Goal: Transaction & Acquisition: Purchase product/service

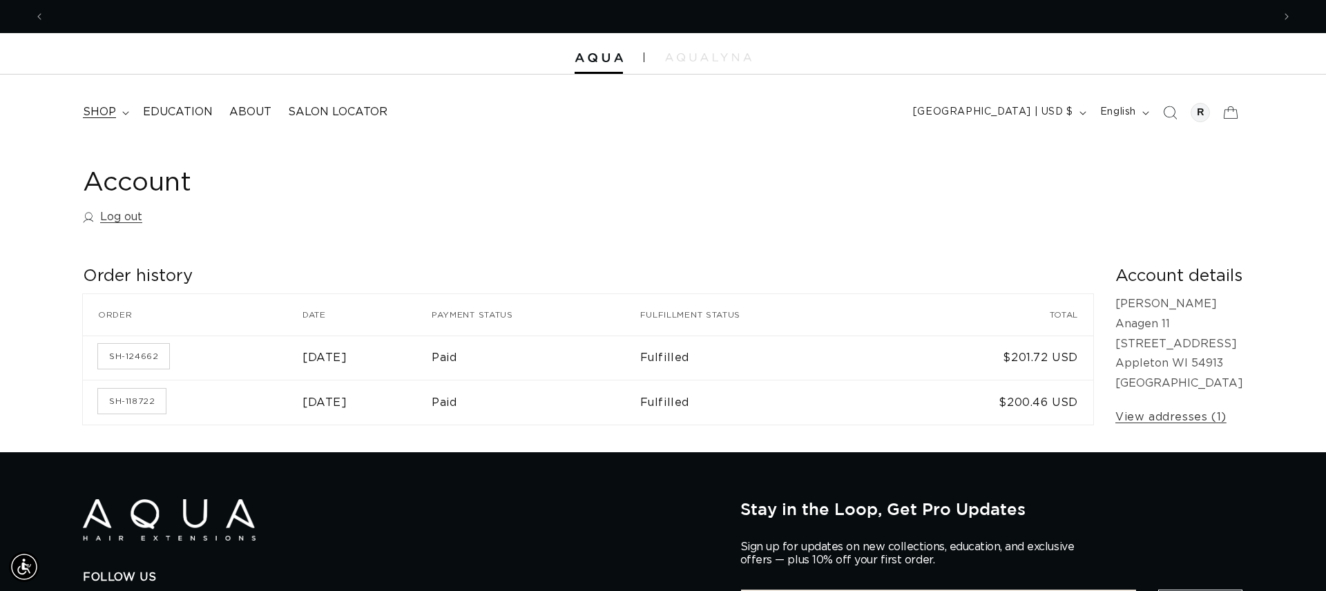
scroll to position [0, 1228]
click at [129, 112] on summary "shop" at bounding box center [105, 112] width 60 height 31
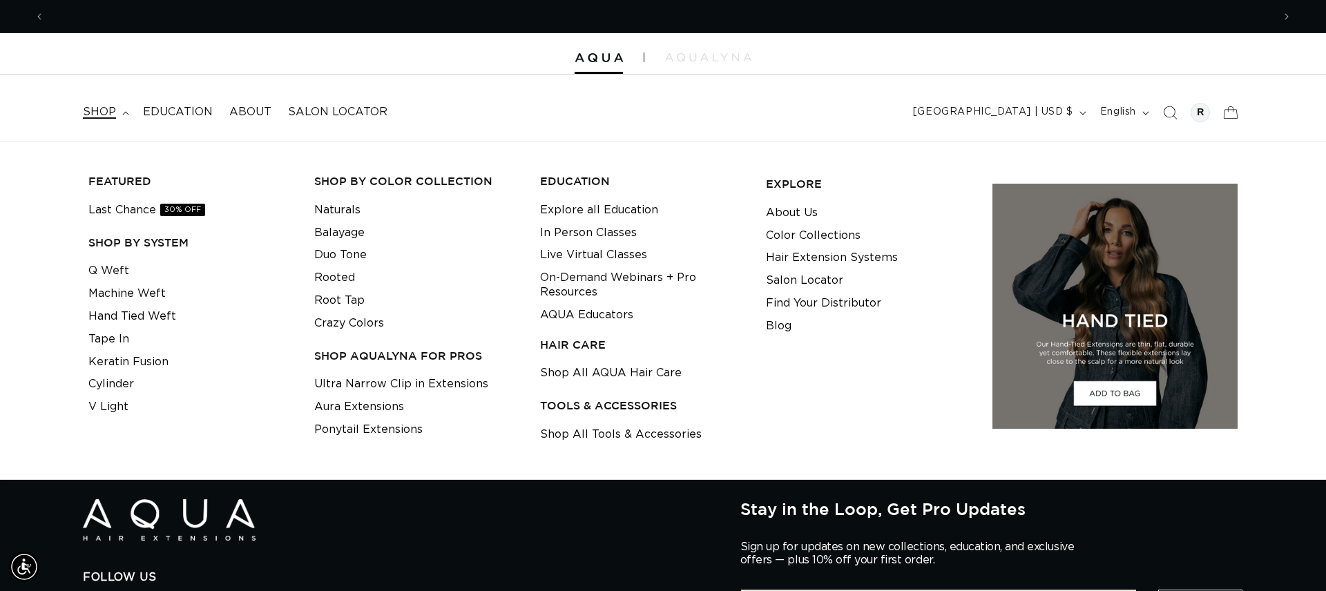
scroll to position [0, 2455]
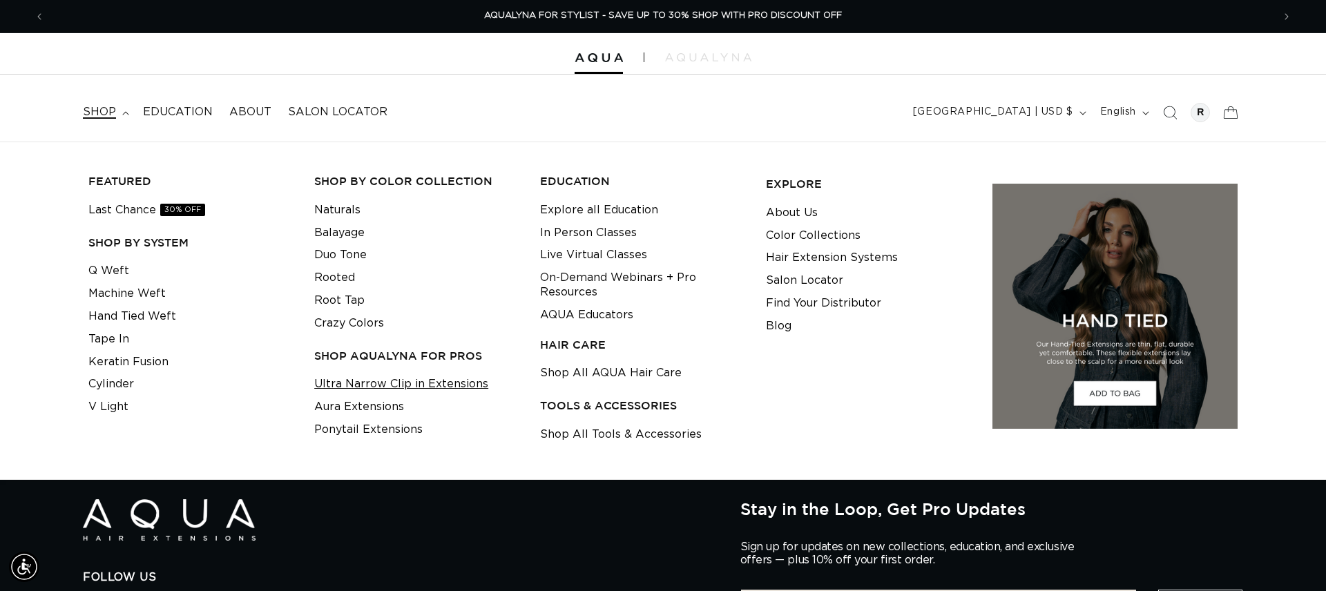
click at [361, 379] on link "Ultra Narrow Clip in Extensions" at bounding box center [401, 384] width 174 height 23
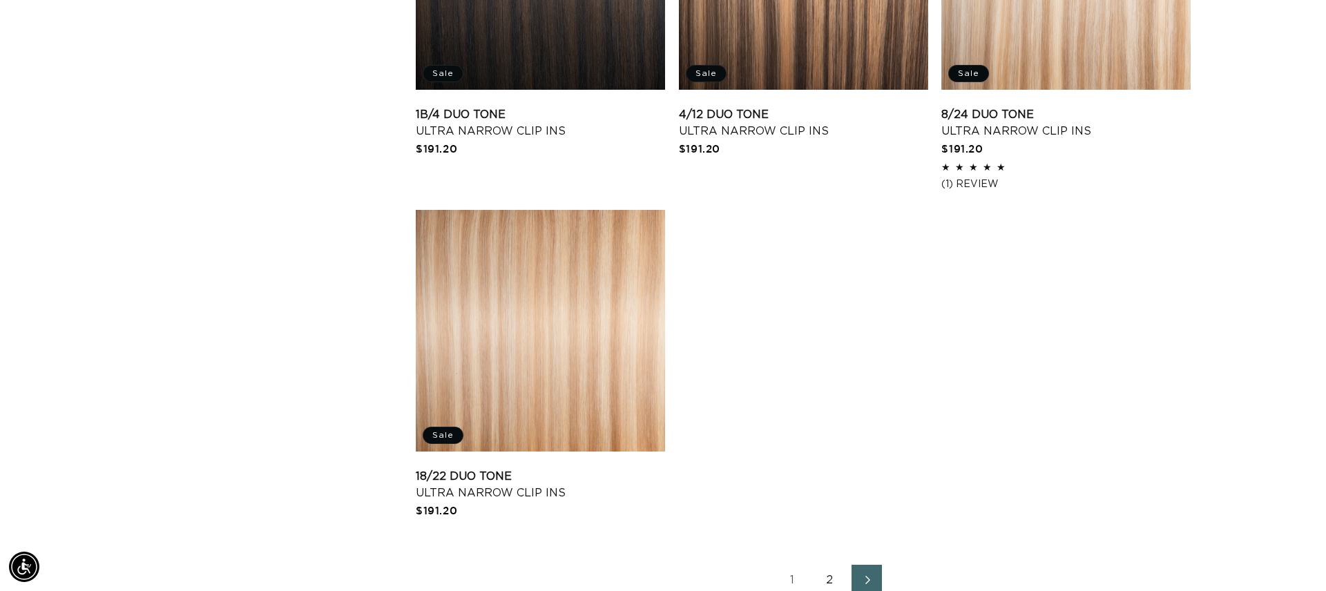
scroll to position [2023, 0]
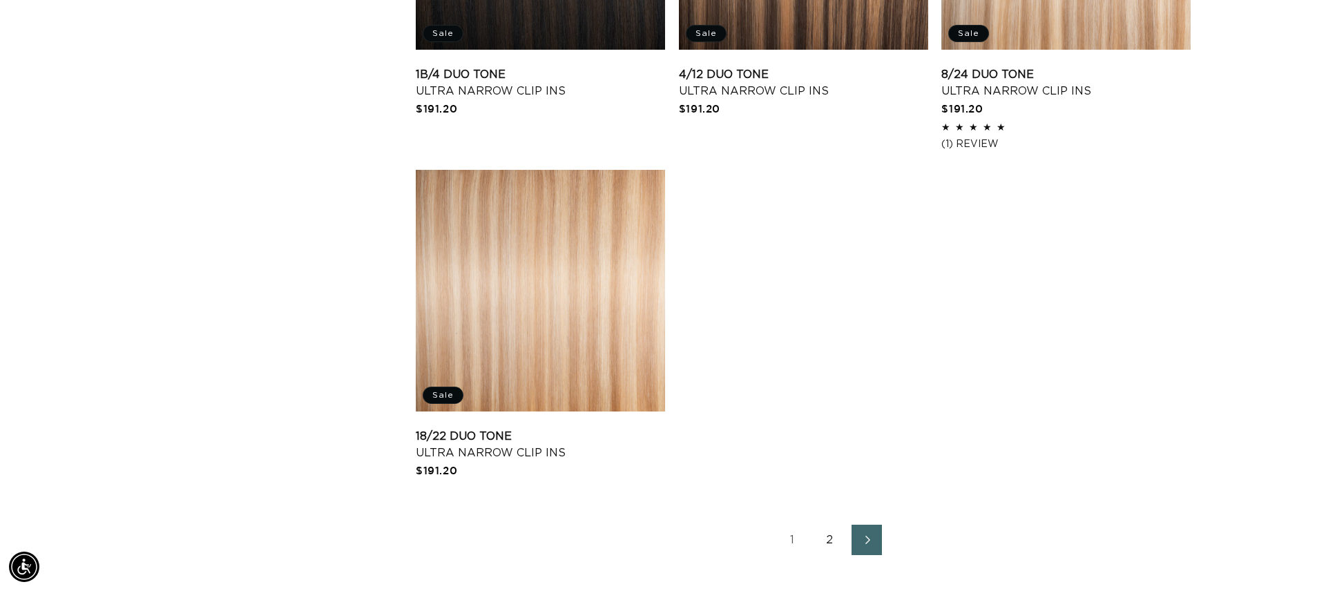
drag, startPoint x: 869, startPoint y: 534, endPoint x: 872, endPoint y: 526, distance: 8.1
click at [869, 533] on link "Next page" at bounding box center [866, 540] width 30 height 30
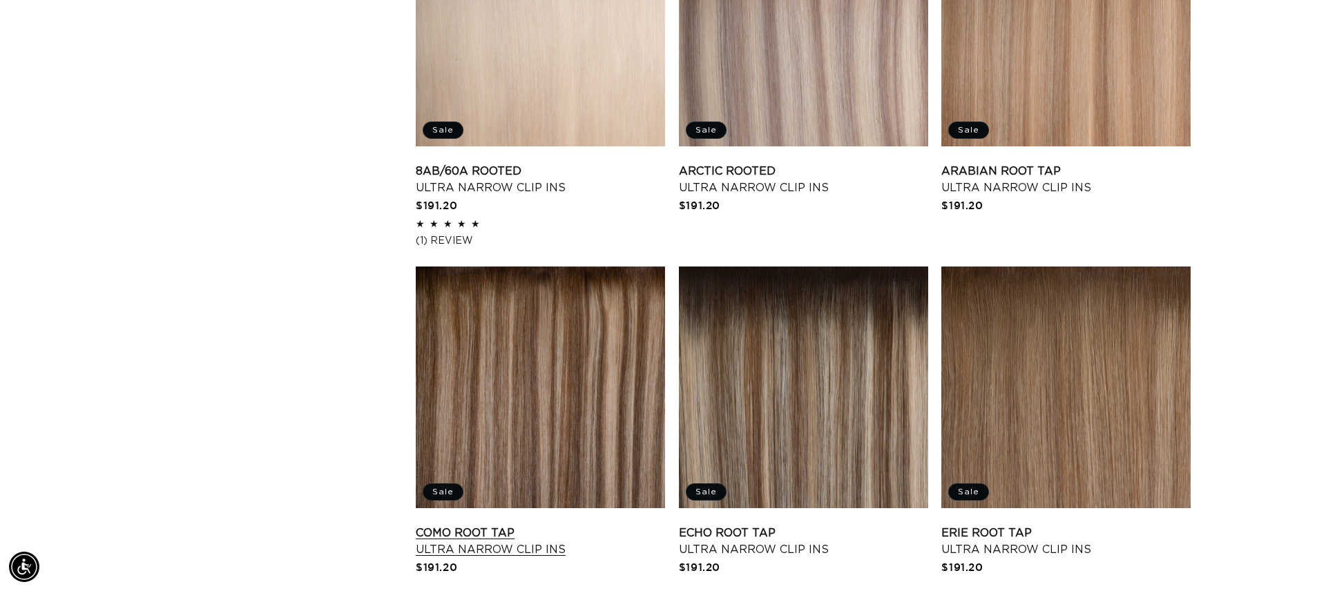
scroll to position [1285, 0]
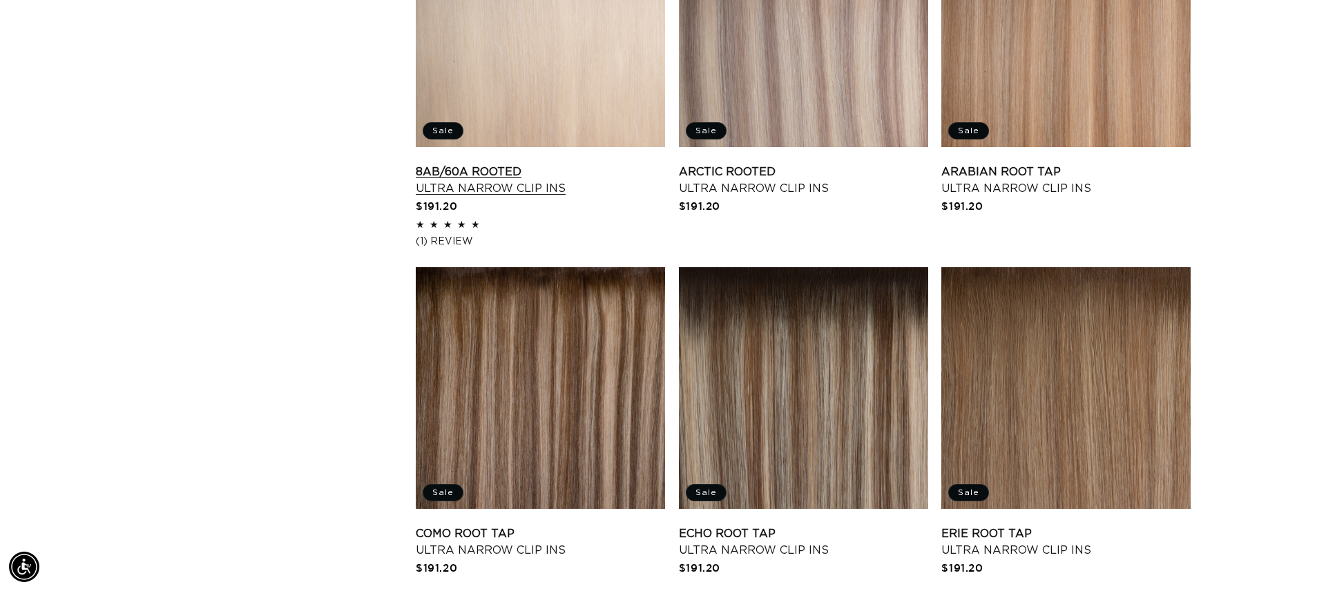
click at [519, 164] on link "8AB/60A Rooted Ultra Narrow Clip Ins" at bounding box center [540, 180] width 249 height 33
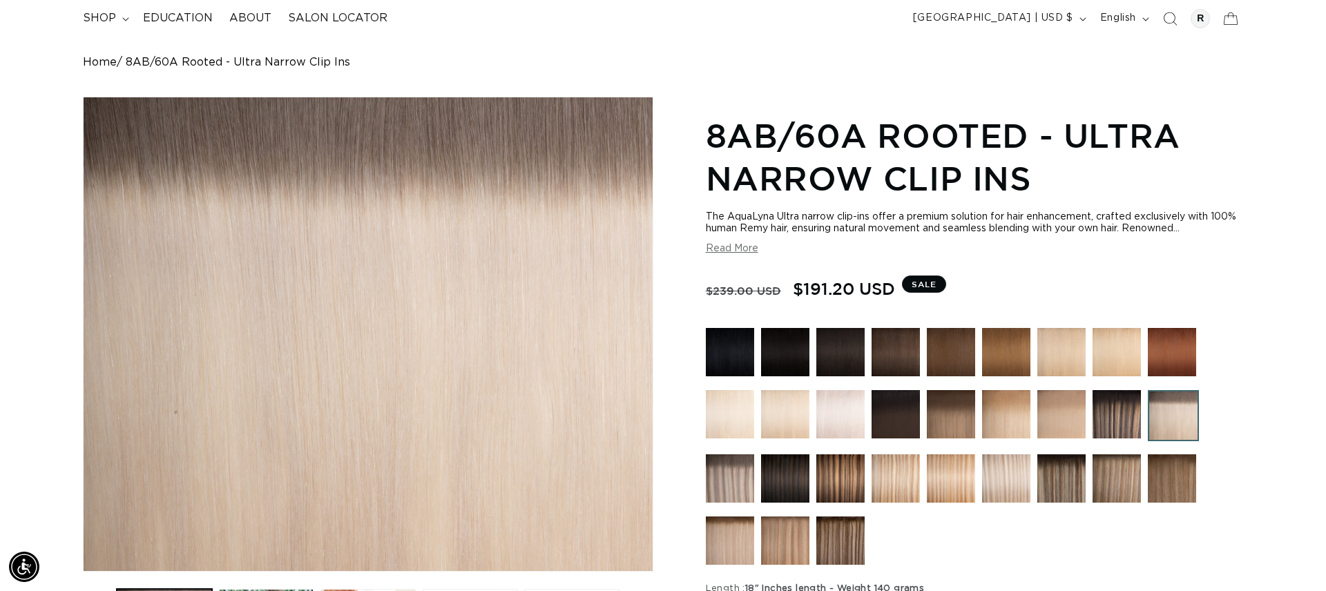
scroll to position [0, 2455]
click at [728, 469] on img at bounding box center [730, 478] width 48 height 48
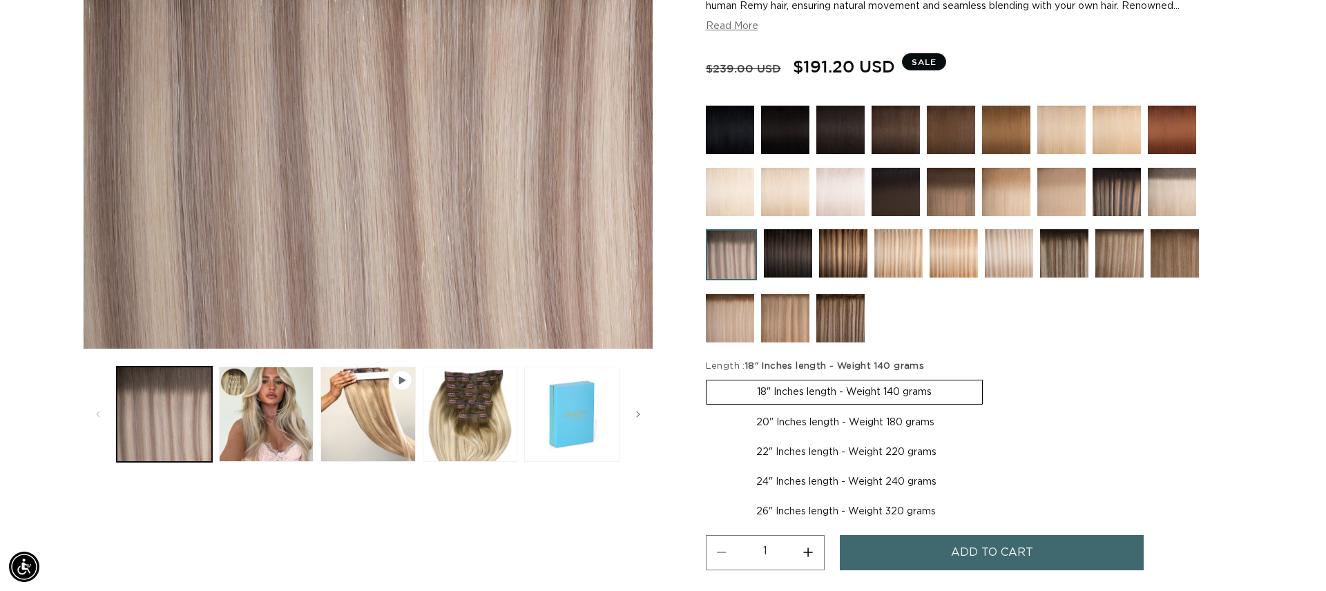
scroll to position [0, 1228]
click at [836, 422] on label "20" Inches length - Weight 180 grams Variant sold out or unavailable" at bounding box center [845, 422] width 279 height 23
click at [990, 378] on input "20" Inches length - Weight 180 grams Variant sold out or unavailable" at bounding box center [990, 377] width 1 height 1
radio input "true"
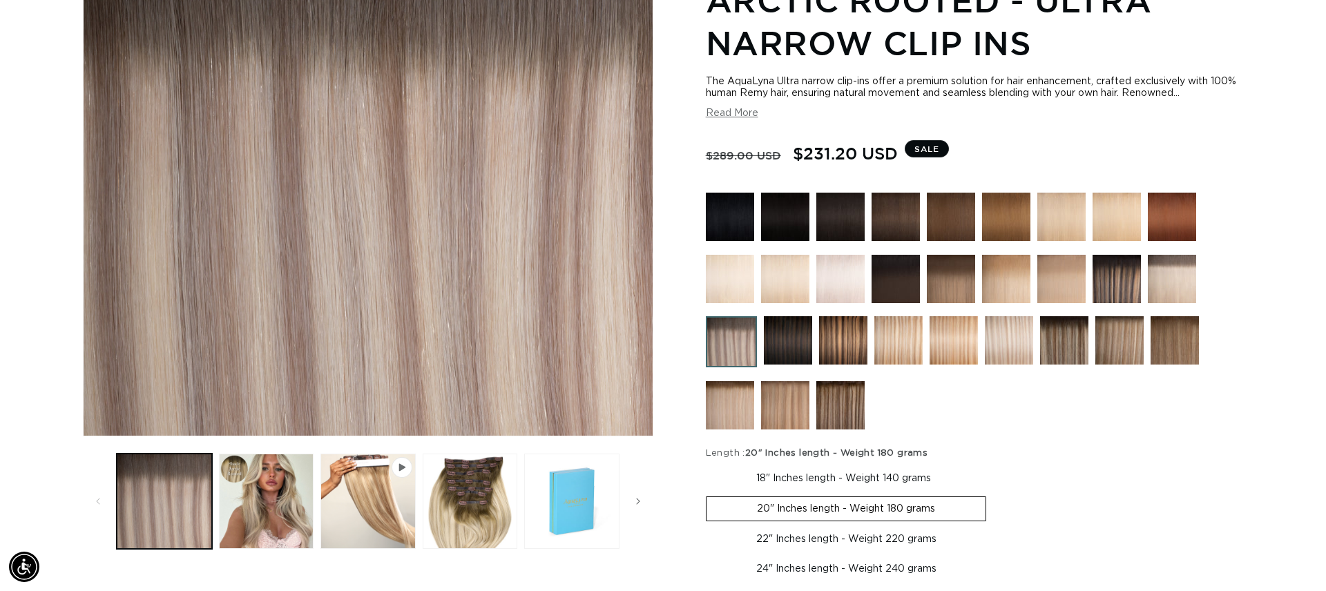
scroll to position [227, 0]
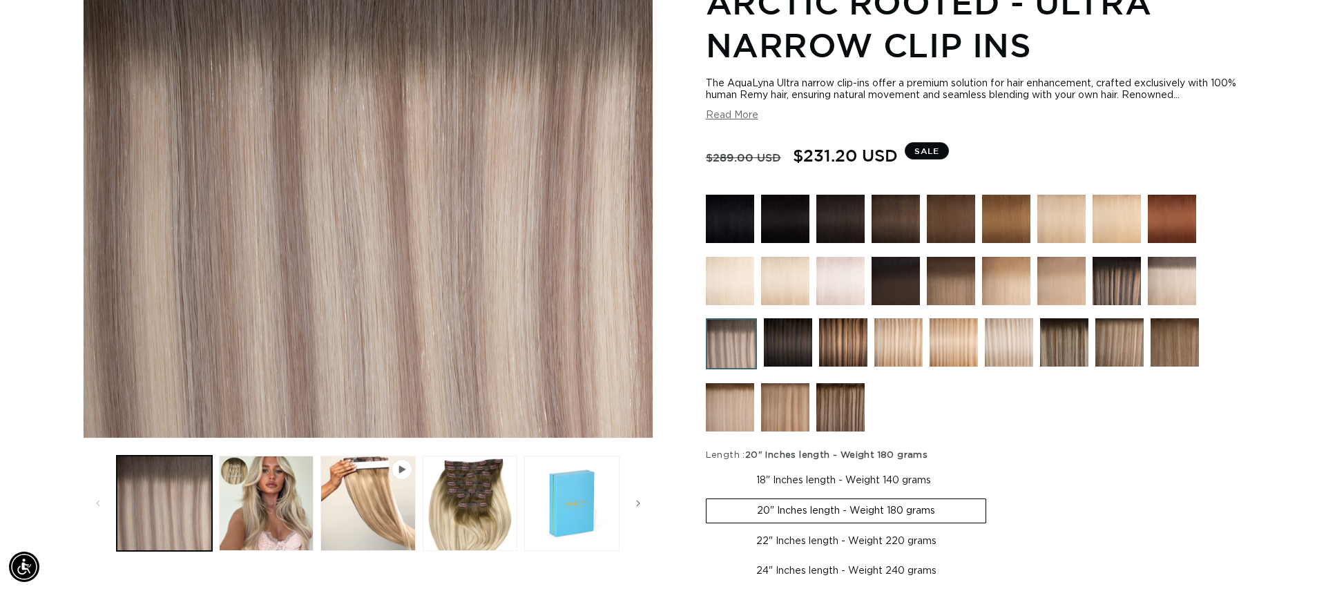
click at [822, 475] on label "18" Inches length - Weight 140 grams Variant sold out or unavailable" at bounding box center [844, 480] width 276 height 23
click at [710, 467] on input "18" Inches length - Weight 140 grams Variant sold out or unavailable" at bounding box center [709, 466] width 1 height 1
radio input "true"
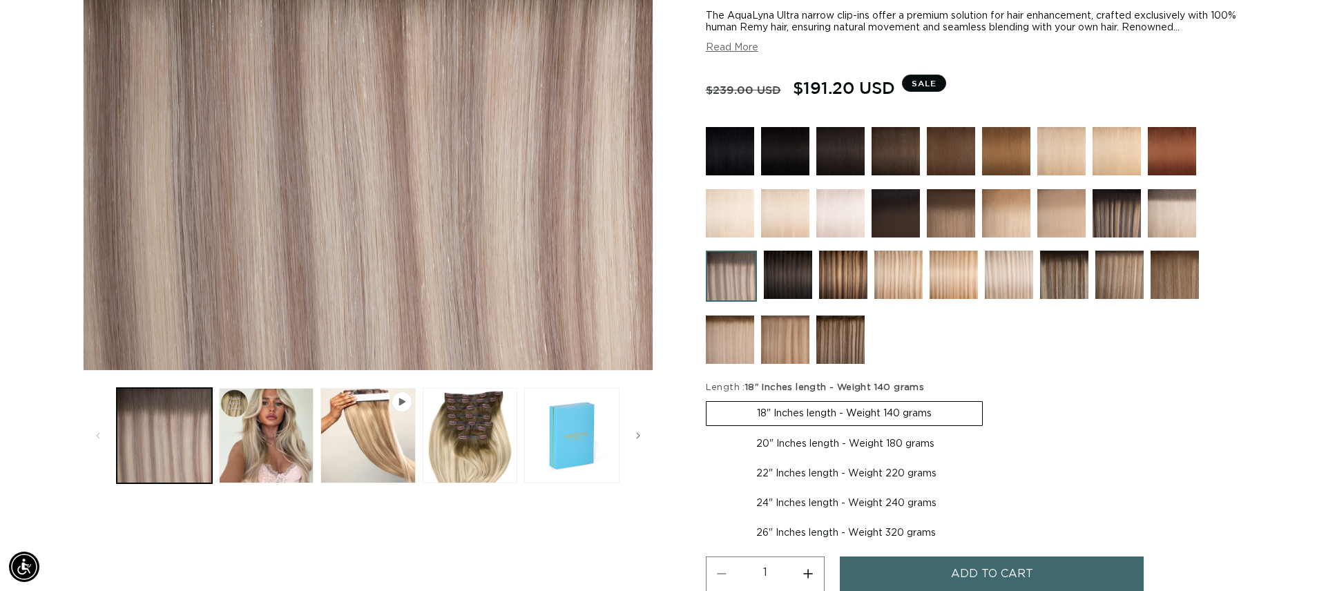
scroll to position [334, 0]
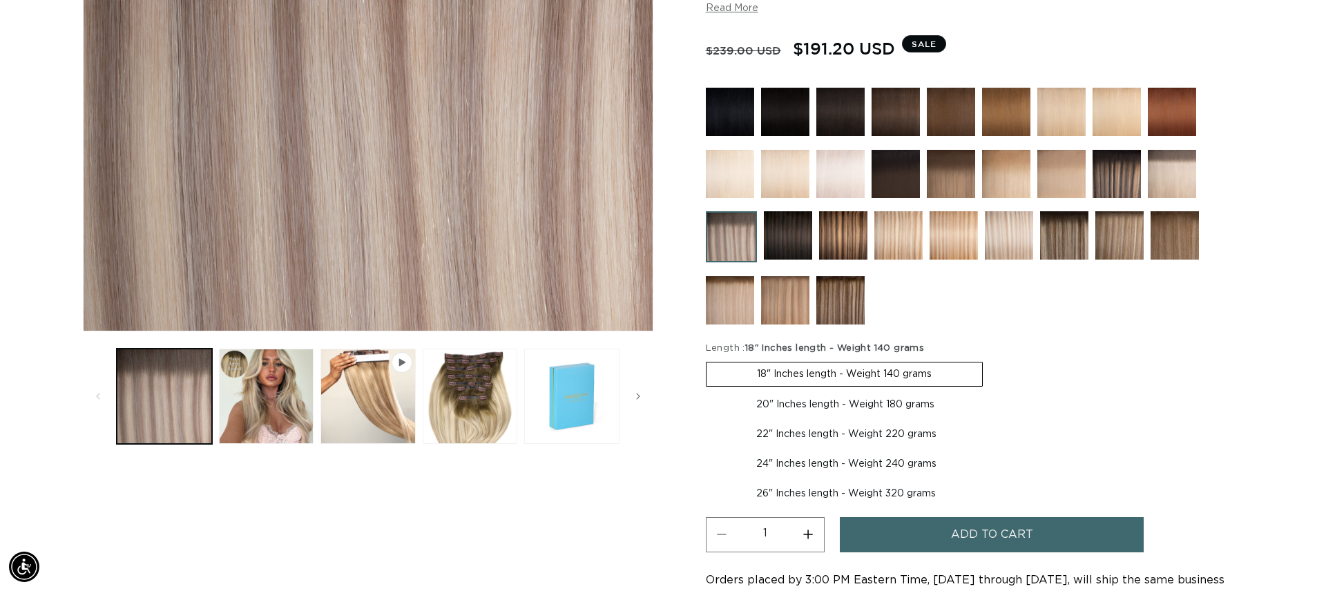
click at [823, 401] on label "20" Inches length - Weight 180 grams Variant sold out or unavailable" at bounding box center [845, 404] width 279 height 23
click at [990, 360] on input "20" Inches length - Weight 180 grams Variant sold out or unavailable" at bounding box center [990, 359] width 1 height 1
radio input "true"
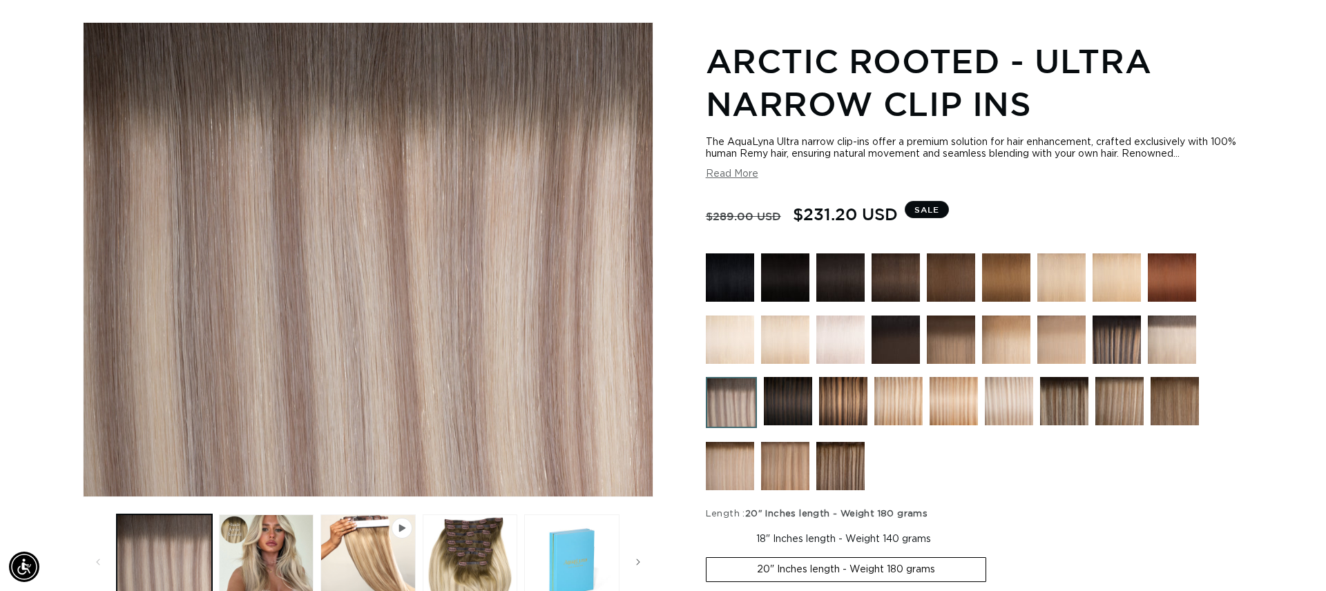
scroll to position [169, 0]
drag, startPoint x: 732, startPoint y: 174, endPoint x: 856, endPoint y: 202, distance: 126.7
click at [733, 173] on button "Read More" at bounding box center [732, 174] width 52 height 12
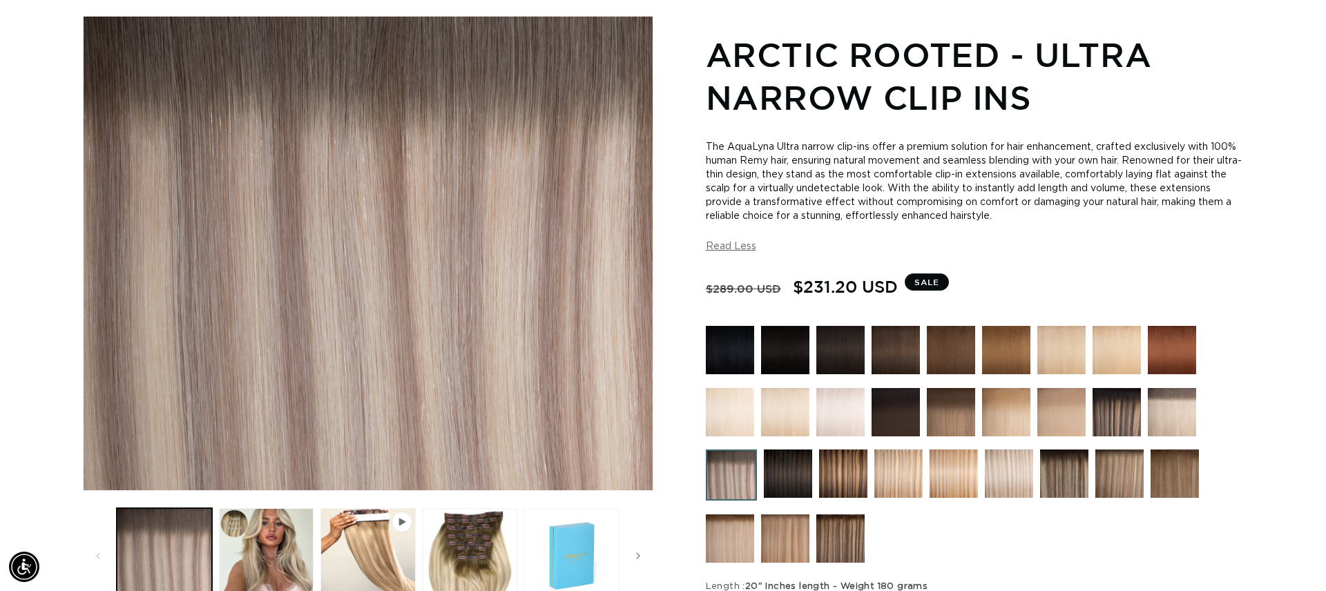
scroll to position [192, 0]
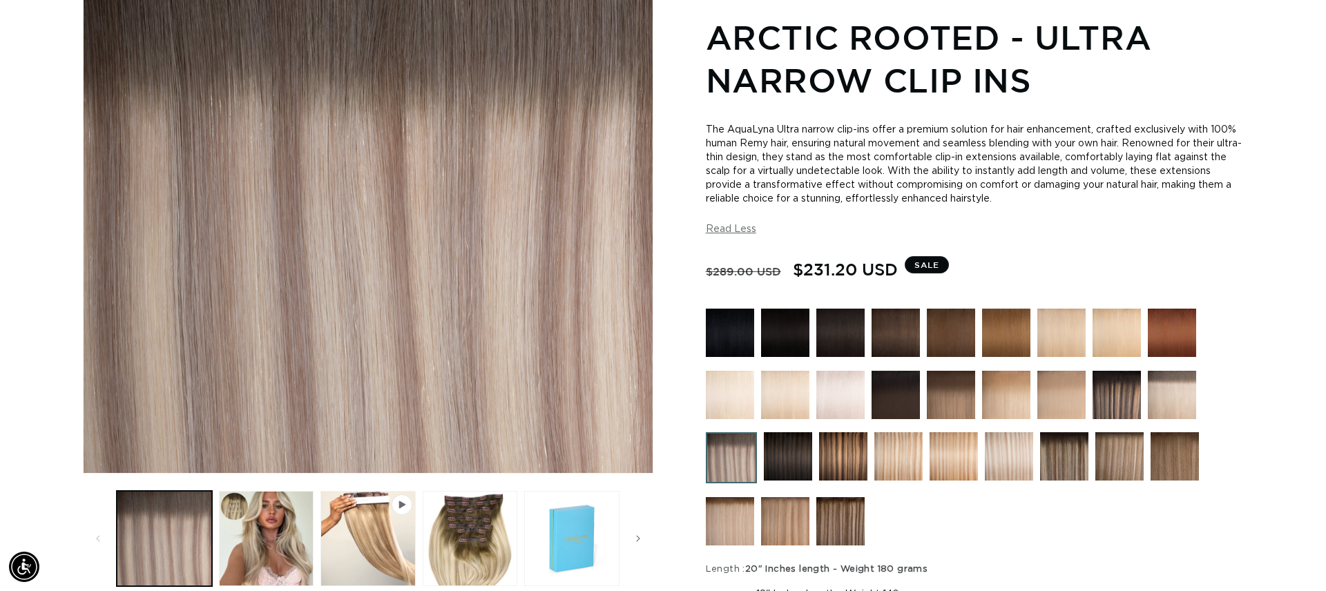
click at [1174, 399] on img at bounding box center [1172, 395] width 48 height 48
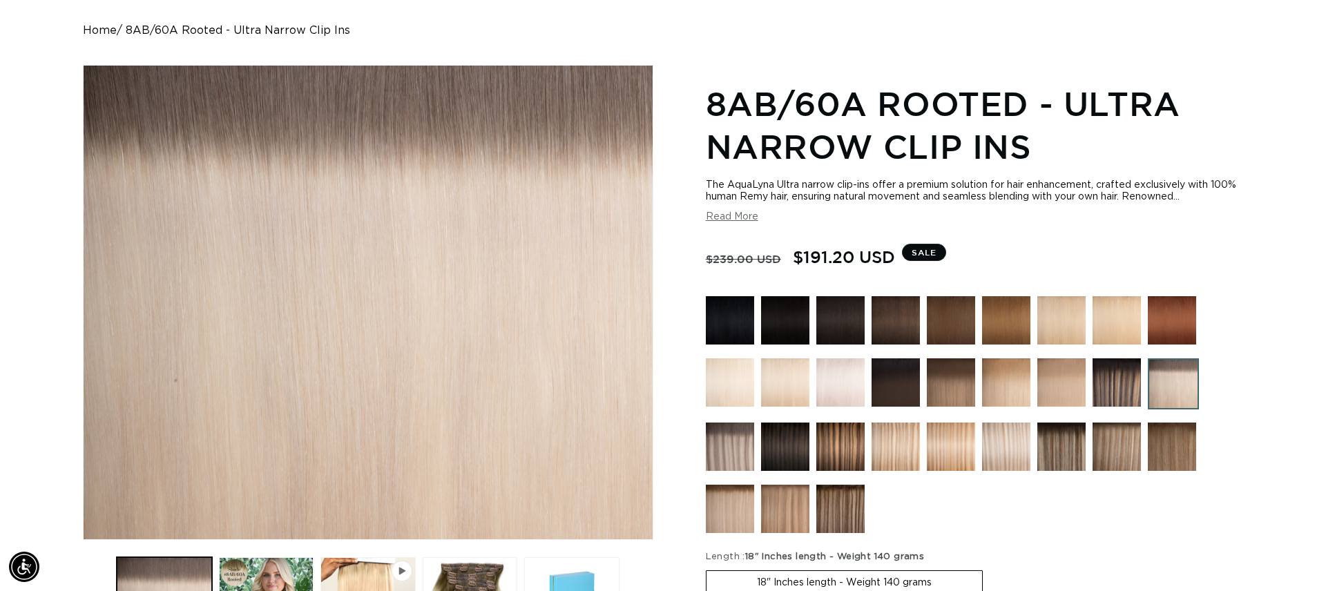
scroll to position [0, 2455]
